Goal: Transaction & Acquisition: Purchase product/service

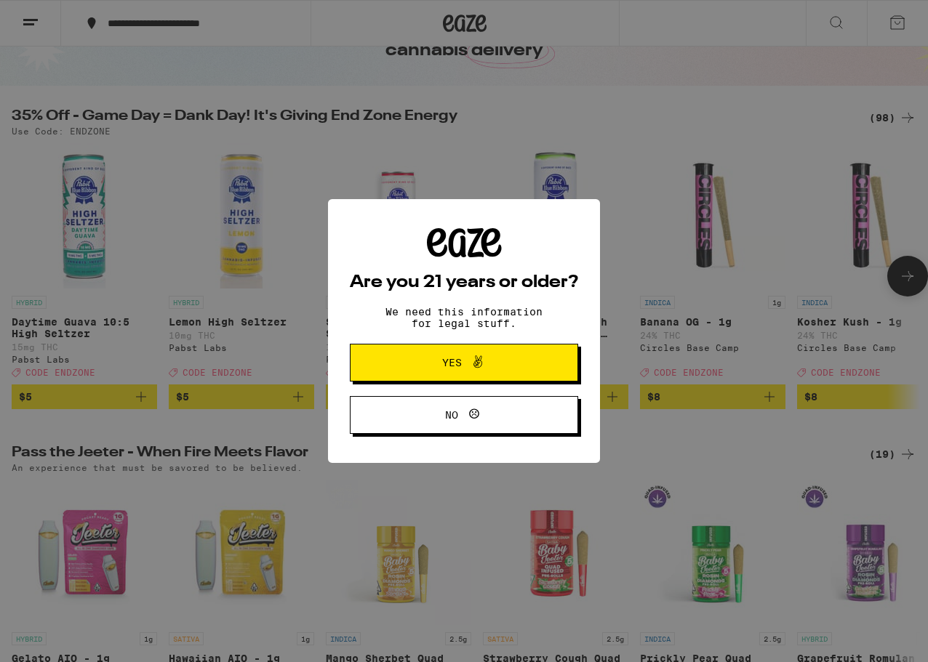
scroll to position [41, 0]
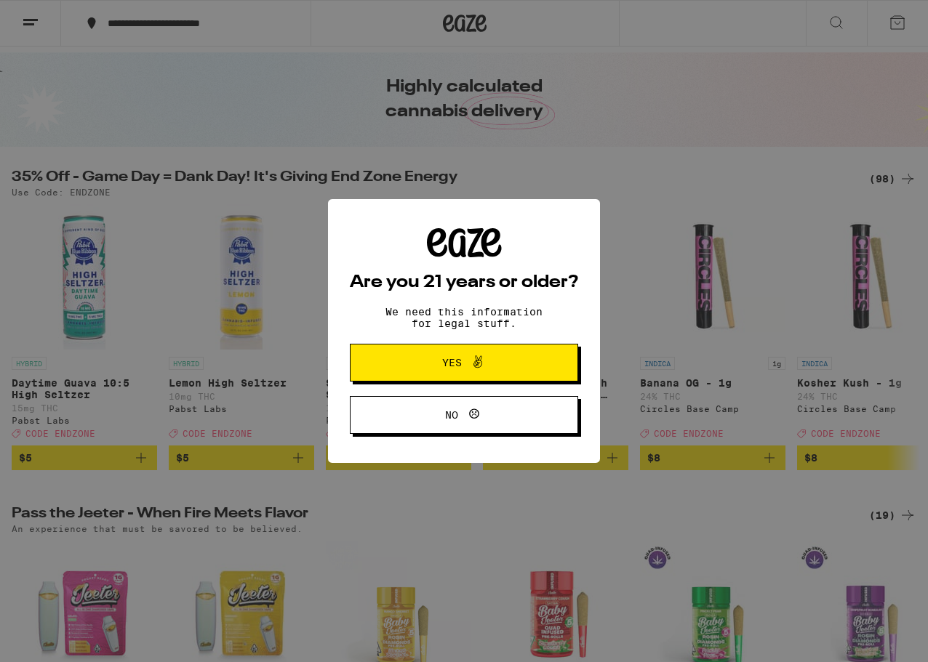
click at [534, 374] on button "Yes" at bounding box center [464, 363] width 228 height 38
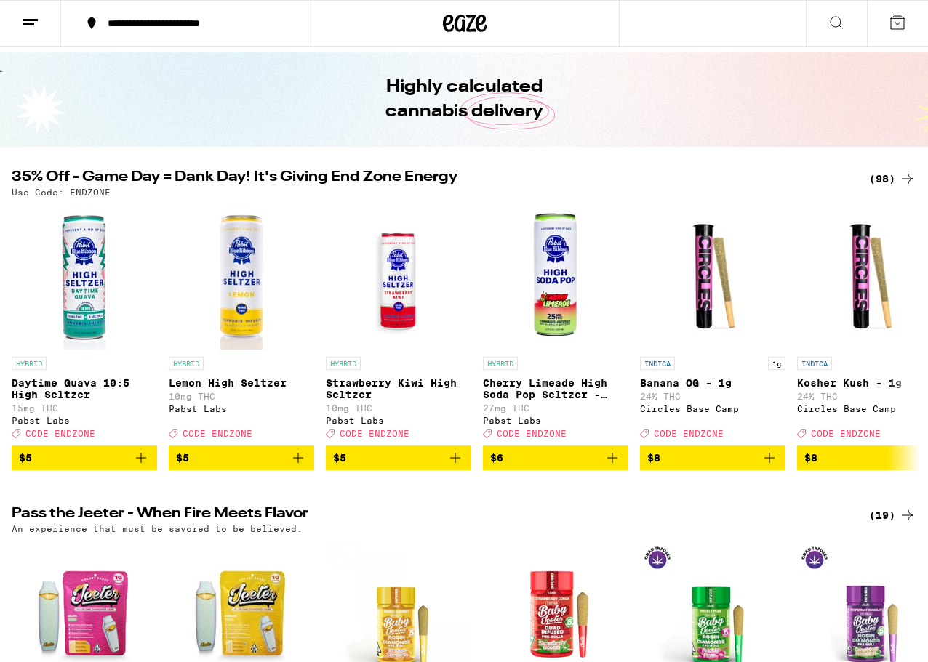
scroll to position [0, 0]
click at [882, 174] on div "(98)" at bounding box center [892, 178] width 47 height 17
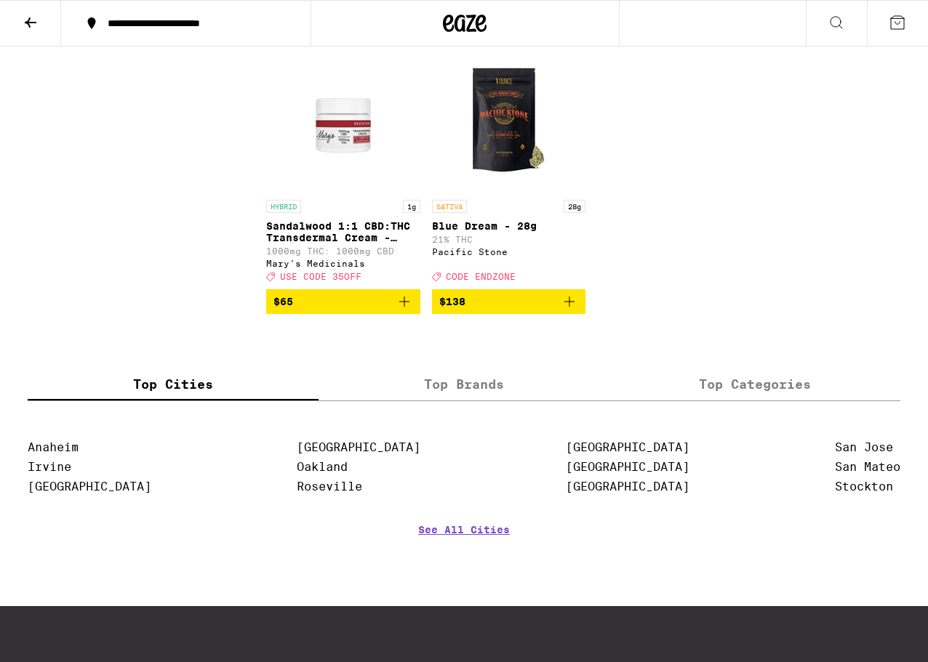
scroll to position [6813, 0]
